Goal: Information Seeking & Learning: Learn about a topic

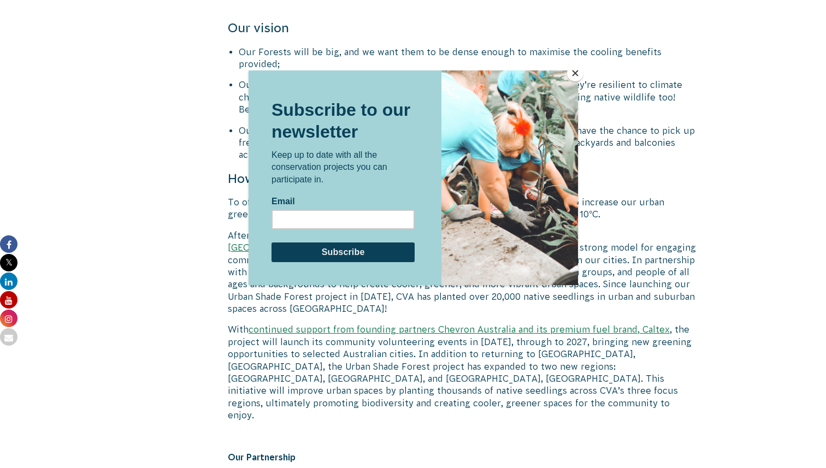
scroll to position [949, 0]
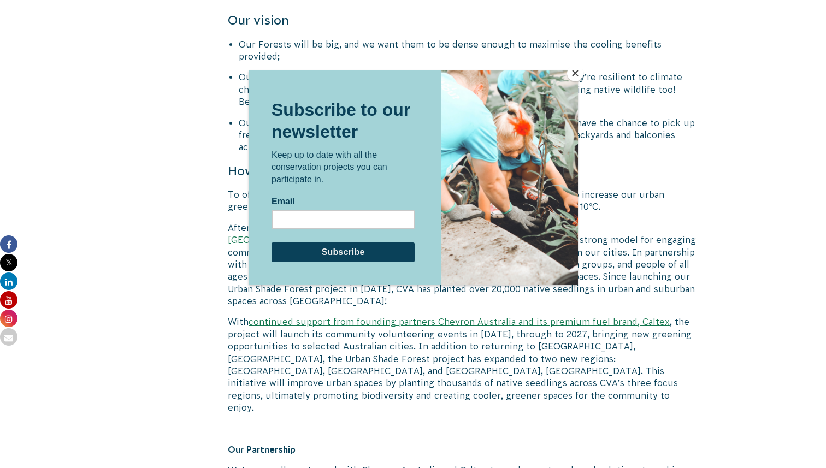
click at [578, 69] on button "Close" at bounding box center [575, 73] width 16 height 16
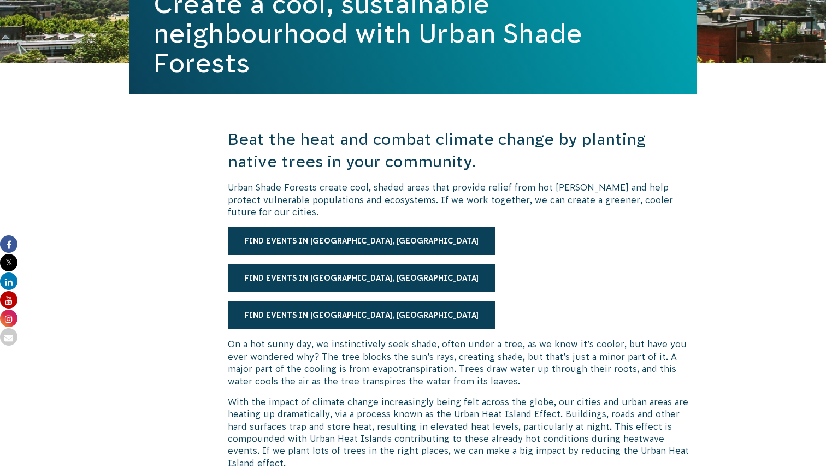
scroll to position [0, 0]
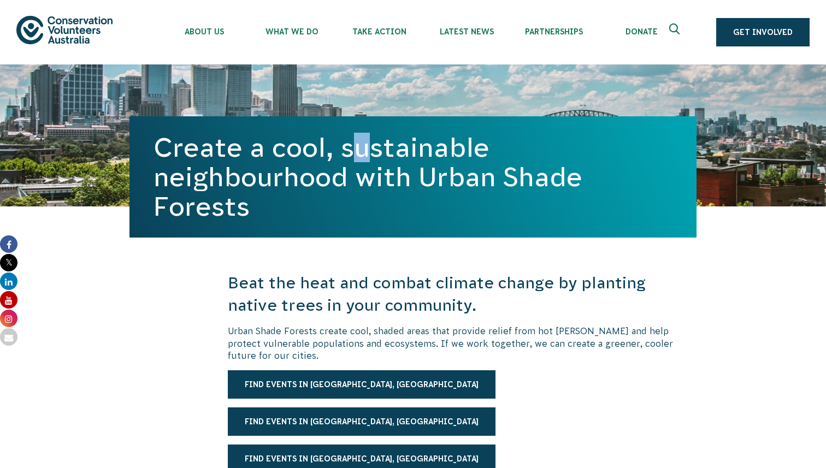
drag, startPoint x: 155, startPoint y: 146, endPoint x: 174, endPoint y: 151, distance: 19.9
click at [174, 152] on h1 "Create a cool, sustainable neighbourhood with Urban Shade Forests" at bounding box center [413, 177] width 519 height 89
click at [414, 191] on h1 "Create a cool, sustainable neighbourhood with Urban Shade Forests" at bounding box center [413, 177] width 519 height 89
drag, startPoint x: 423, startPoint y: 176, endPoint x: 451, endPoint y: 208, distance: 42.6
click at [451, 208] on h1 "Create a cool, sustainable neighbourhood with Urban Shade Forests" at bounding box center [413, 177] width 519 height 89
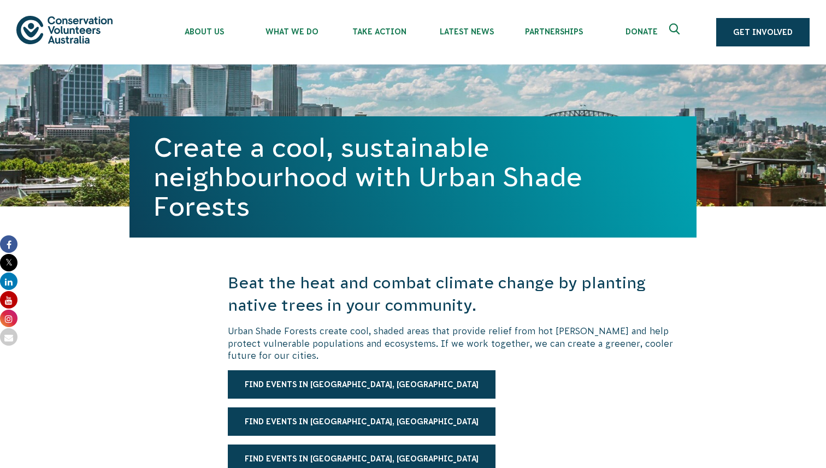
copy h1 "Urban Shade Forests"
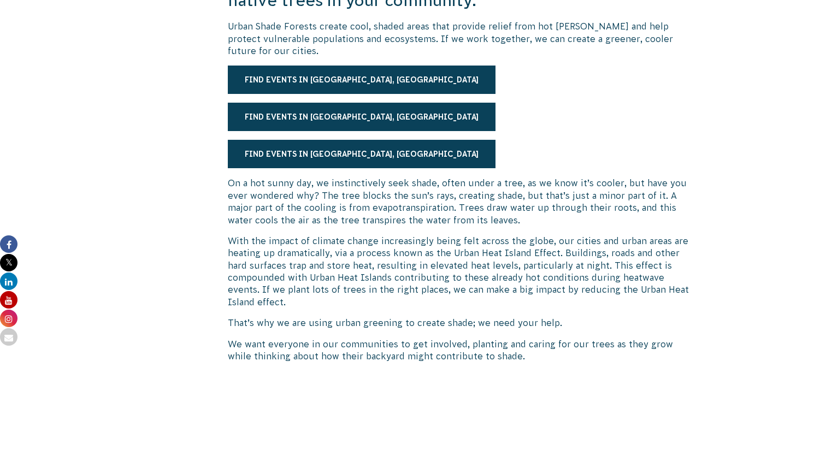
scroll to position [310, 0]
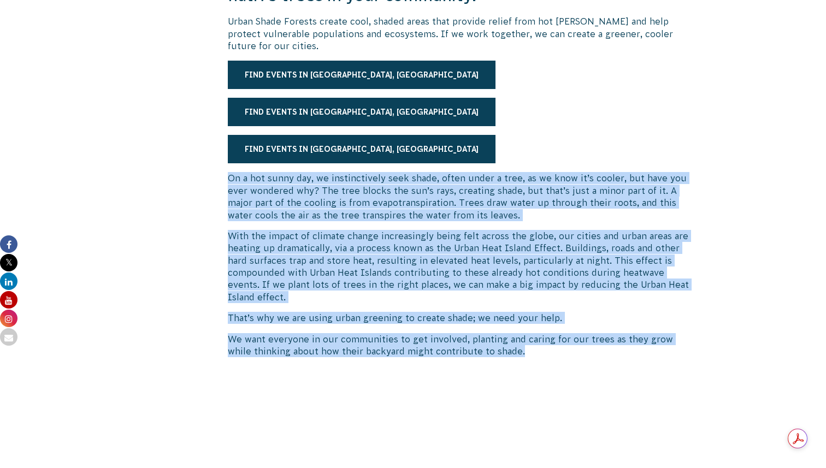
drag, startPoint x: 228, startPoint y: 178, endPoint x: 507, endPoint y: 351, distance: 328.4
copy div "Lo i dol sitam con, ad elitseddoeius temp incid, utlab etdol m aliq, en ad mini…"
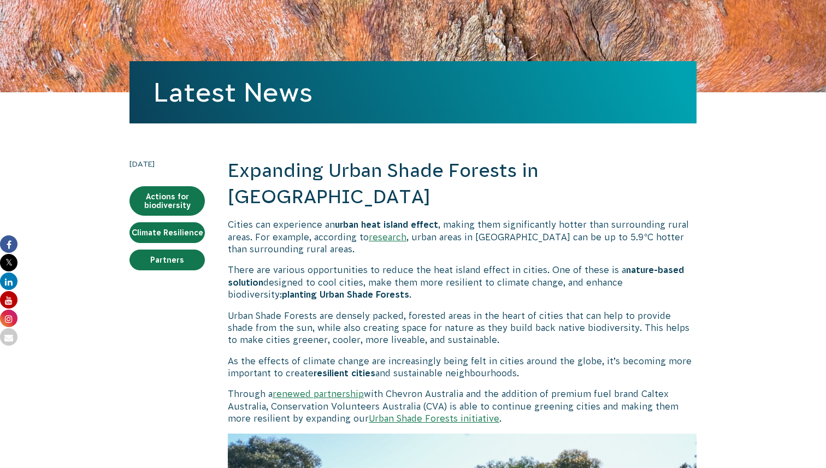
scroll to position [104, 0]
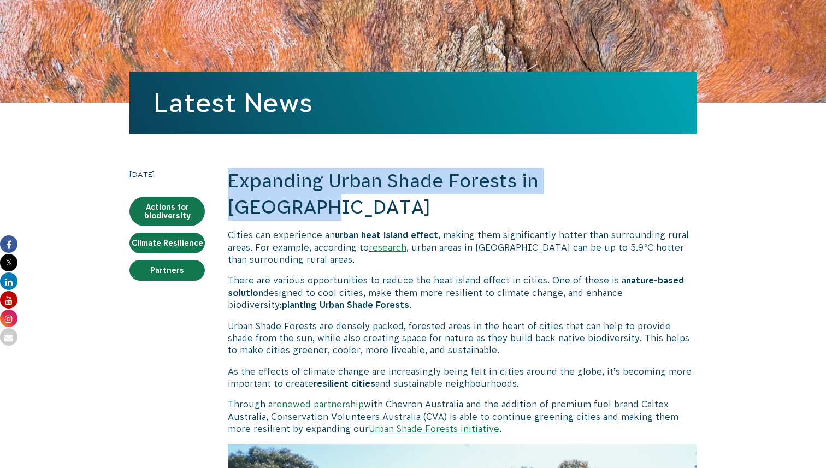
drag, startPoint x: 230, startPoint y: 180, endPoint x: 657, endPoint y: 173, distance: 427.9
click at [657, 173] on h2 "Expanding Urban Shade Forests in [GEOGRAPHIC_DATA]" at bounding box center [462, 194] width 469 height 52
copy h2 "Expanding Urban Shade Forests in [GEOGRAPHIC_DATA]"
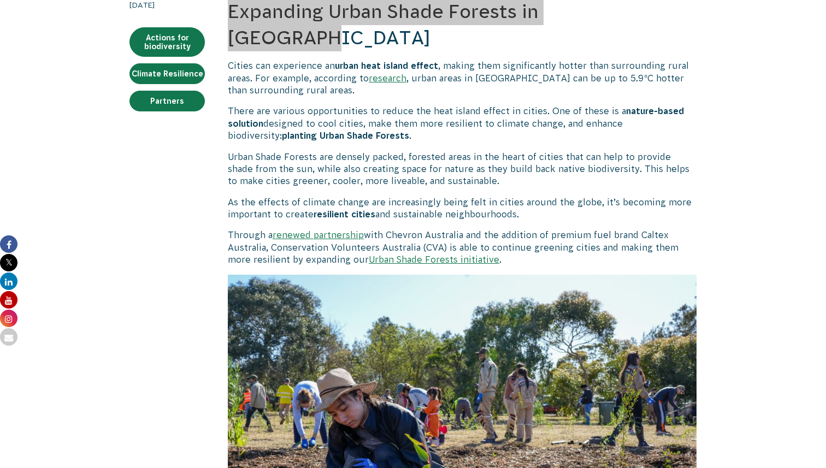
scroll to position [274, 0]
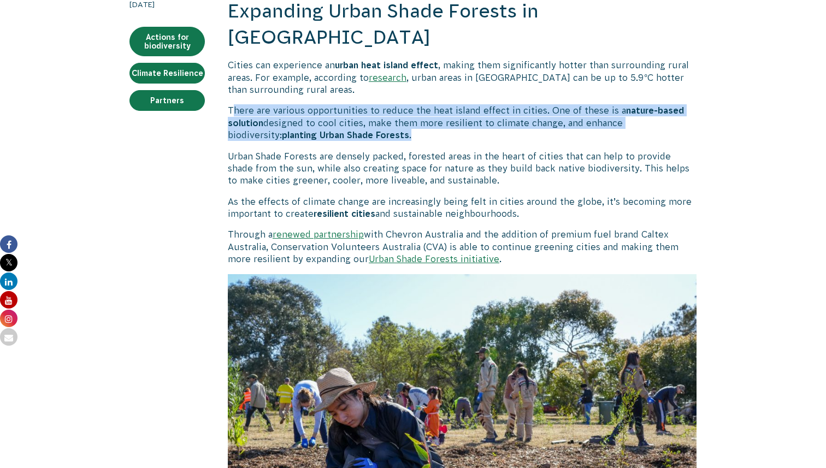
drag, startPoint x: 233, startPoint y: 85, endPoint x: 364, endPoint y: 107, distance: 133.0
click at [364, 107] on p "There are various opportunities to reduce the heat island effect in cities. One…" at bounding box center [462, 122] width 469 height 37
copy p "here are various opportunities to reduce the heat island effect in cities. One …"
